Goal: Information Seeking & Learning: Learn about a topic

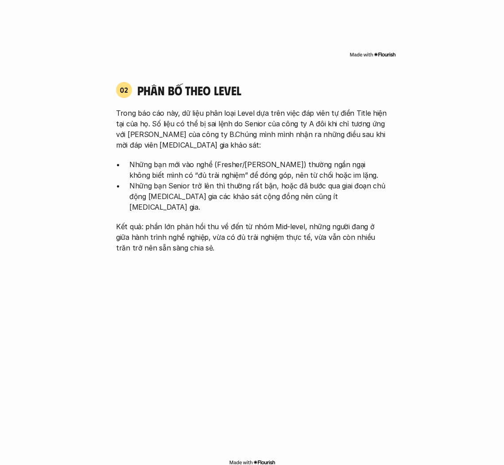
scroll to position [950, 0]
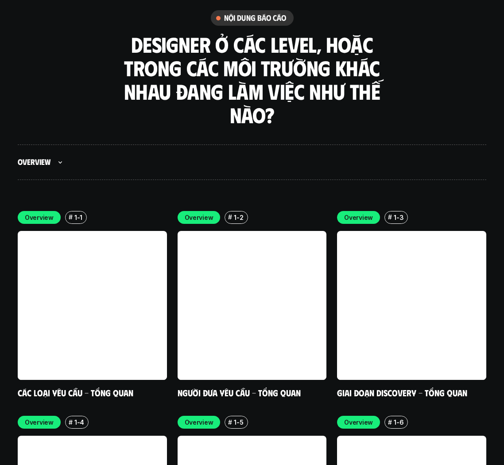
scroll to position [2549, 0]
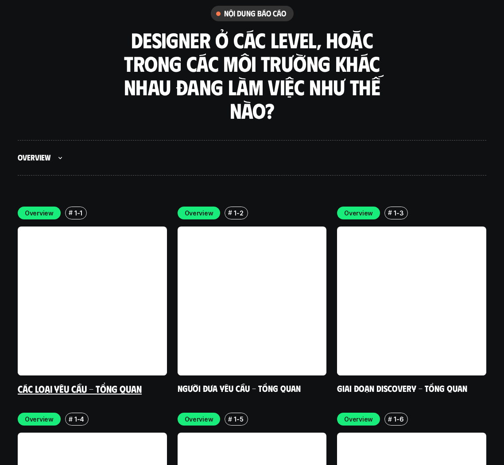
click at [89, 284] on link at bounding box center [92, 300] width 149 height 149
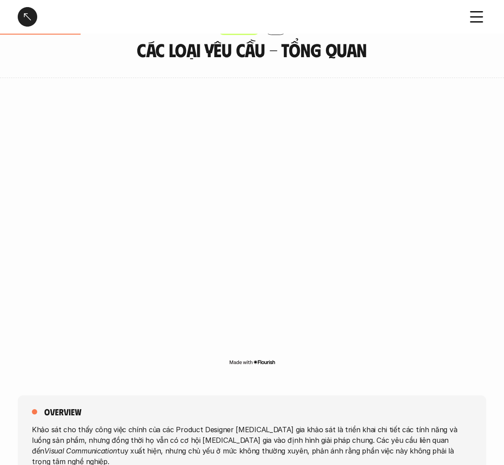
scroll to position [42, 0]
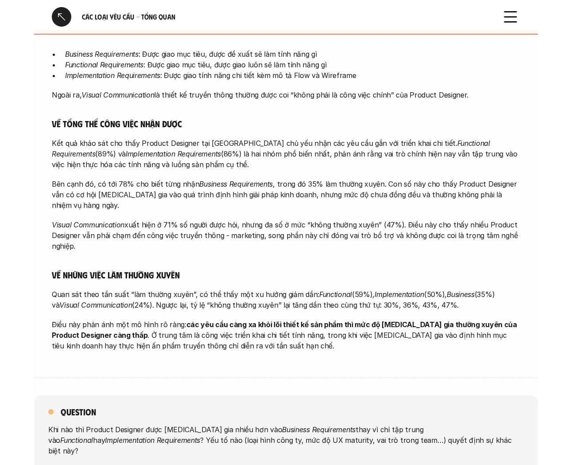
scroll to position [509, 0]
